Goal: Information Seeking & Learning: Find specific fact

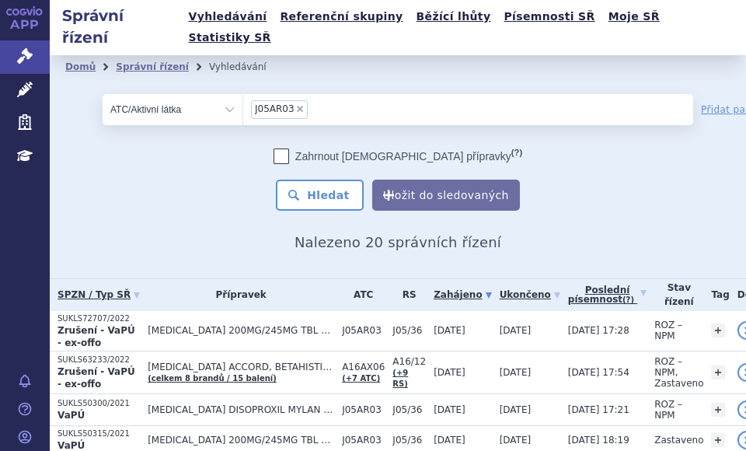
click at [295, 104] on span "×" at bounding box center [299, 108] width 9 height 9
click at [243, 93] on select "J05AR03" at bounding box center [243, 108] width 1 height 31
select select
click at [219, 94] on select "Vše Spisová značka Typ SŘ Přípravek/SUKL kód Účastník/Držitel" at bounding box center [173, 109] width 140 height 31
click at [103, 94] on select "Vše Spisová značka Typ SŘ Přípravek/SUKL kód Účastník/Držitel" at bounding box center [173, 109] width 140 height 31
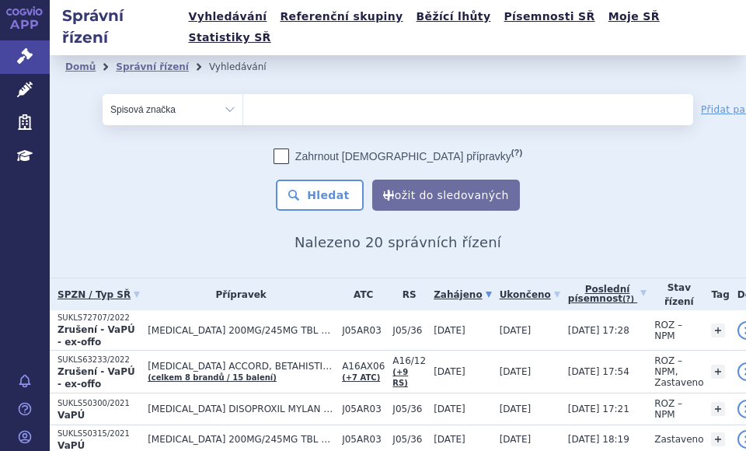
click at [216, 94] on select "Vše Spisová značka Typ SŘ Přípravek/SUKL kód Účastník/Držitel" at bounding box center [173, 109] width 140 height 31
select select "filter-all"
click at [103, 94] on select "Vše Spisová značka Typ SŘ Přípravek/SUKL kód Účastník/Držitel" at bounding box center [173, 109] width 140 height 31
click at [304, 94] on ul at bounding box center [421, 106] width 357 height 25
click at [243, 93] on select at bounding box center [243, 108] width 1 height 31
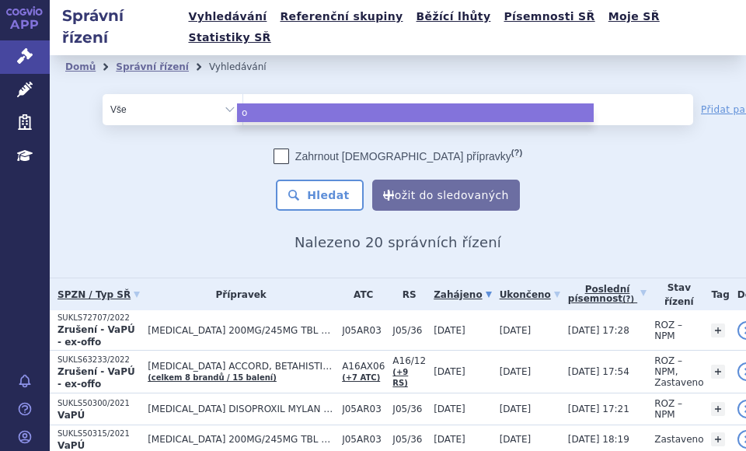
type input "oze"
type input "ozem"
type input "ozemp"
type input "ozempi"
type input "[MEDICAL_DATA]"
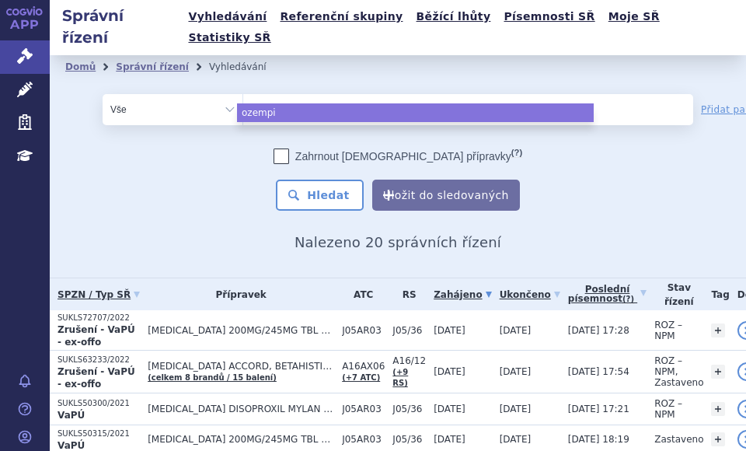
select select "[MEDICAL_DATA]"
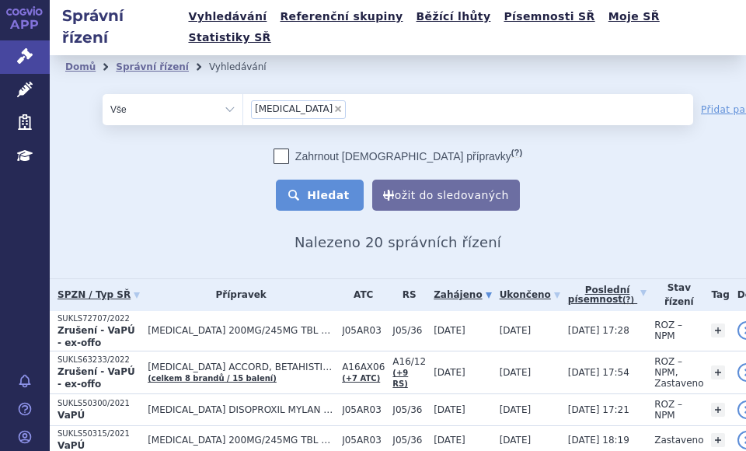
click at [301, 180] on button "Hledat" at bounding box center [320, 195] width 88 height 31
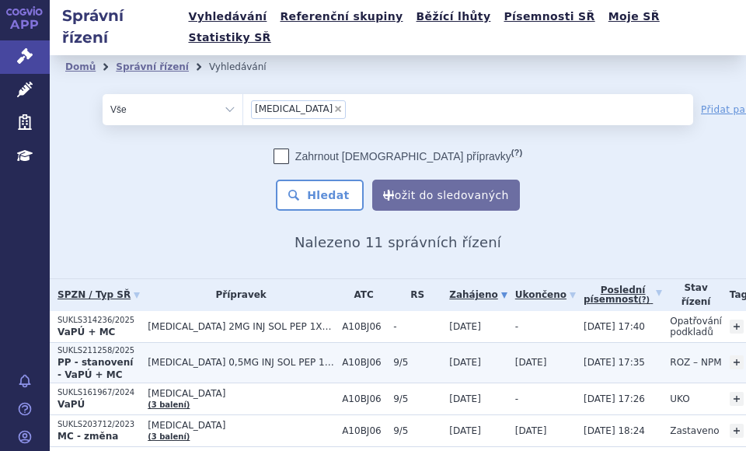
scroll to position [155, 0]
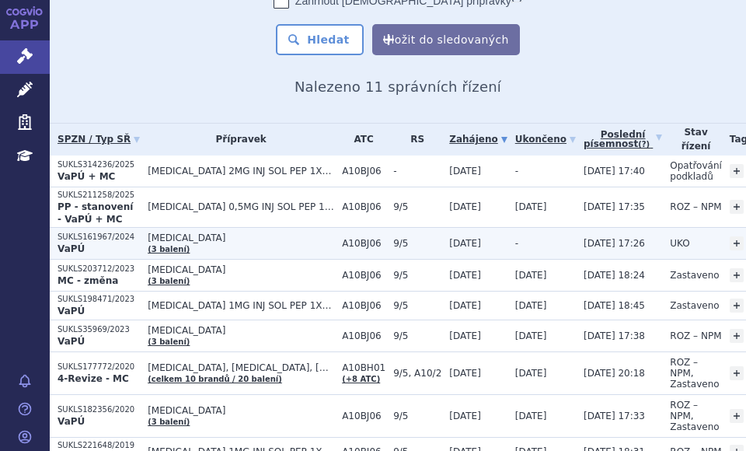
click at [204, 232] on span "[MEDICAL_DATA]" at bounding box center [241, 237] width 187 height 11
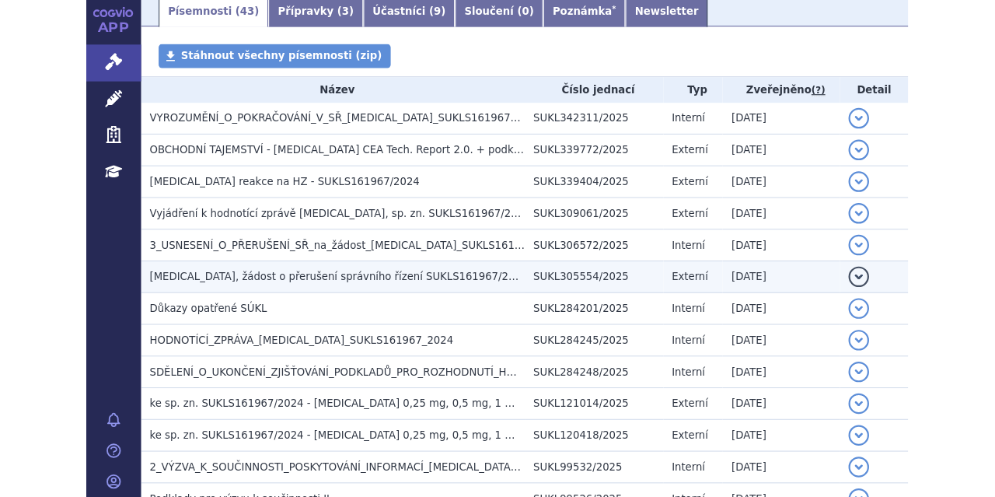
scroll to position [311, 0]
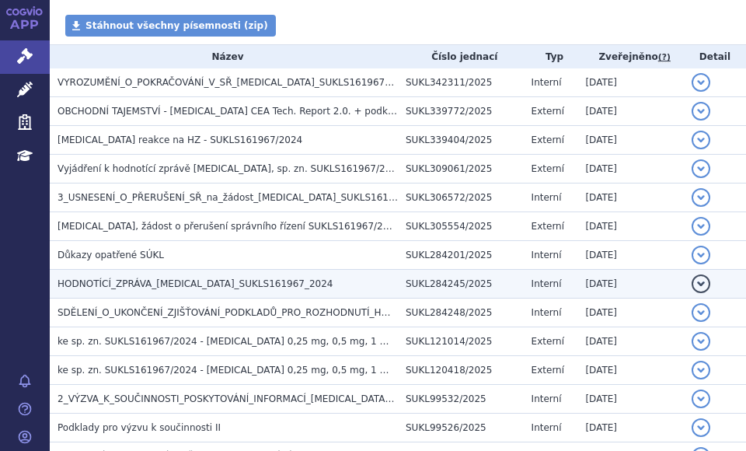
click at [181, 270] on td "HODNOTÍCÍ_ZPRÁVA_OZEMPIC_SUKLS161967_2024" at bounding box center [224, 284] width 348 height 29
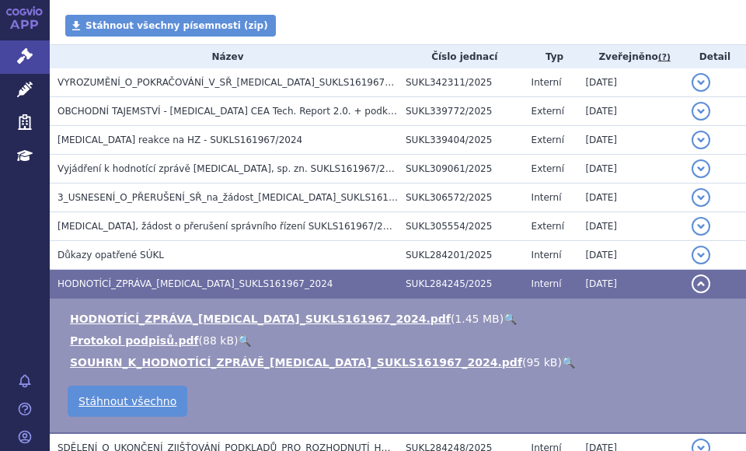
click at [504, 313] on link "🔍" at bounding box center [510, 319] width 13 height 12
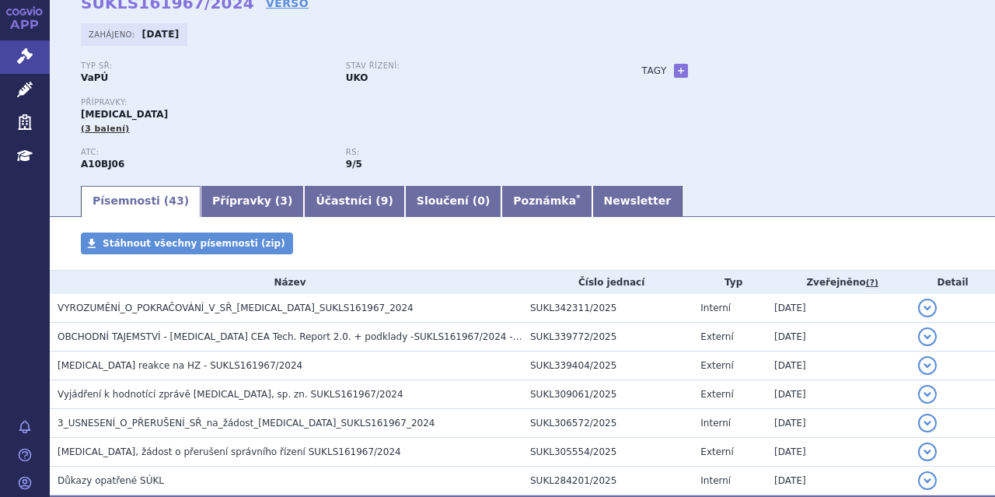
scroll to position [0, 0]
